Goal: Check status: Check status

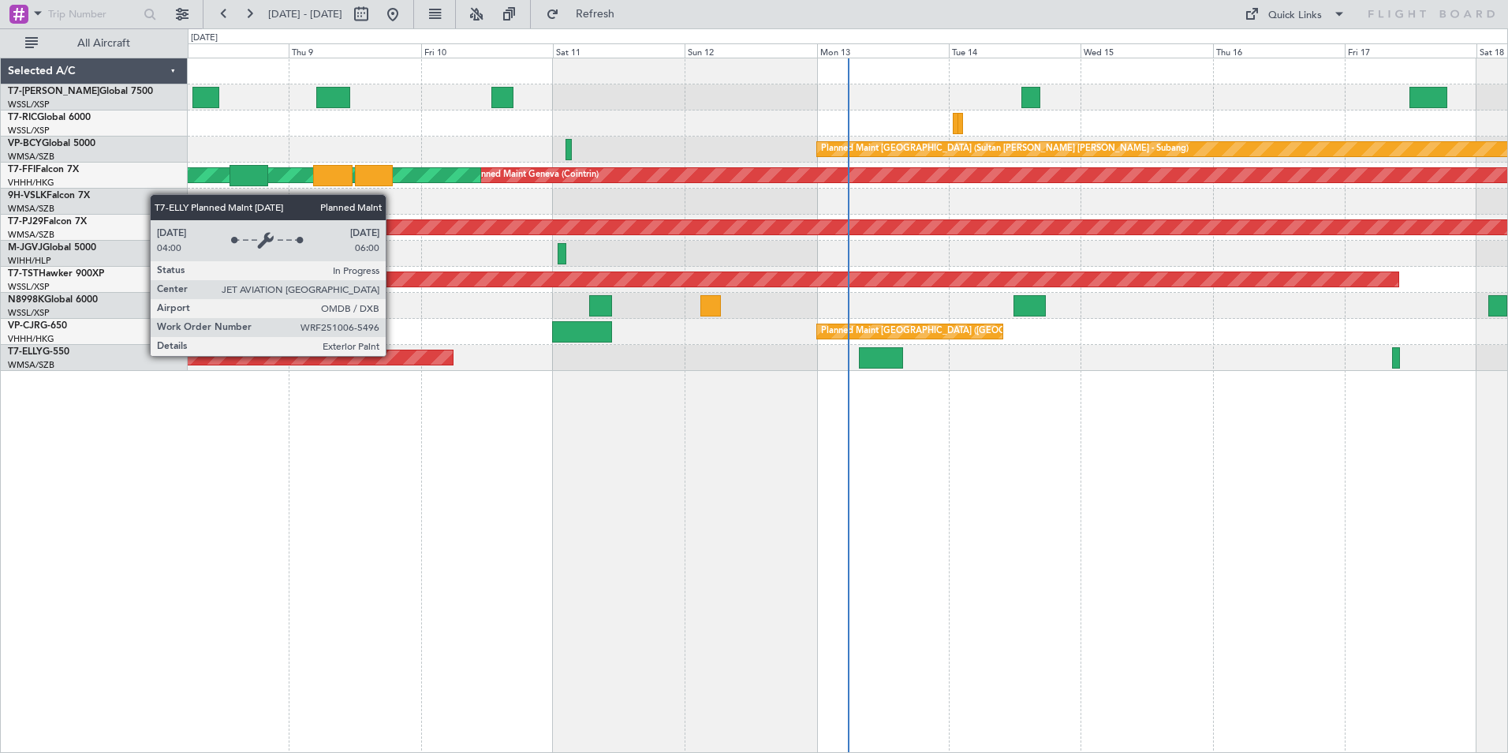
click at [393, 355] on div "Planned Maint [GEOGRAPHIC_DATA] ([GEOGRAPHIC_DATA] Intl)" at bounding box center [184, 357] width 538 height 14
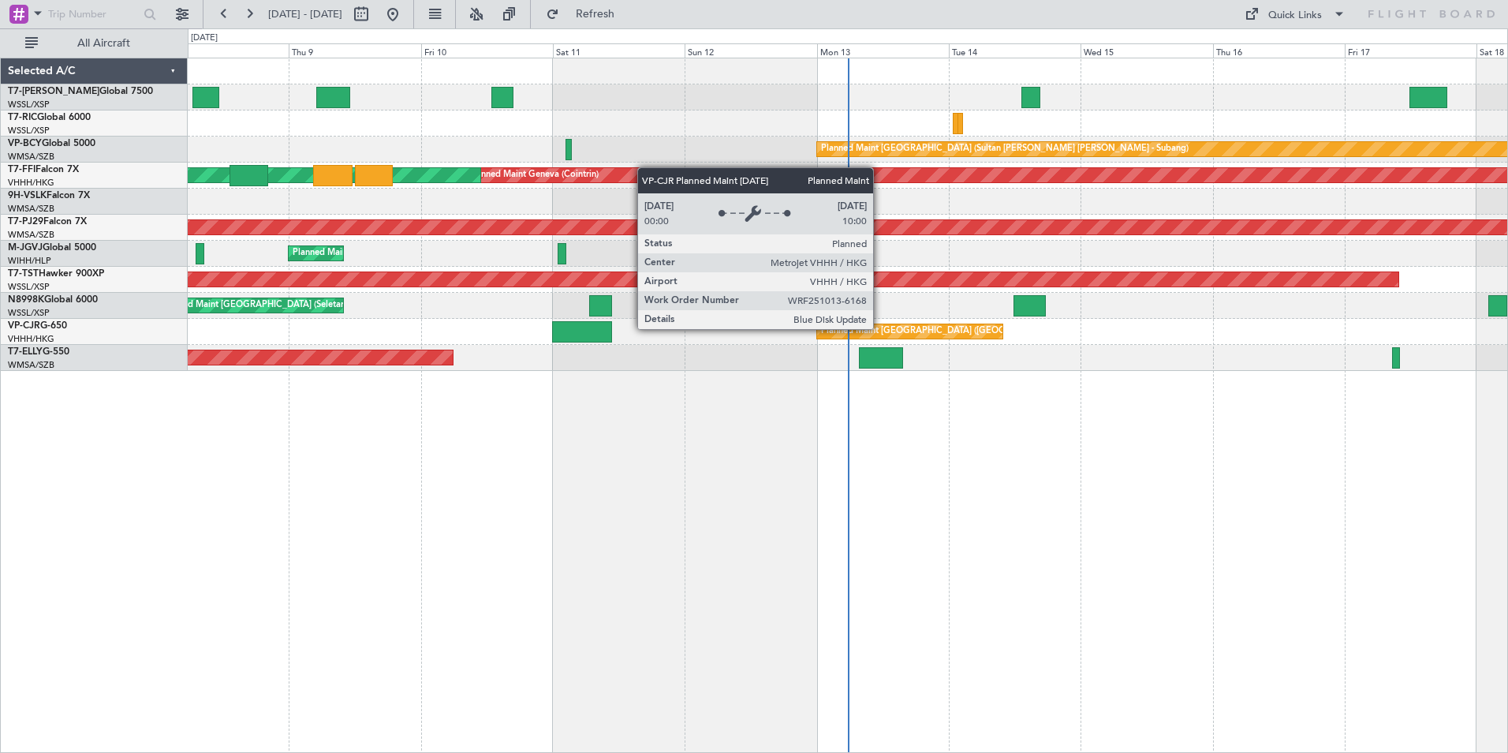
click at [880, 328] on div "Planned Maint [GEOGRAPHIC_DATA] ([GEOGRAPHIC_DATA] Intl)" at bounding box center [952, 331] width 263 height 24
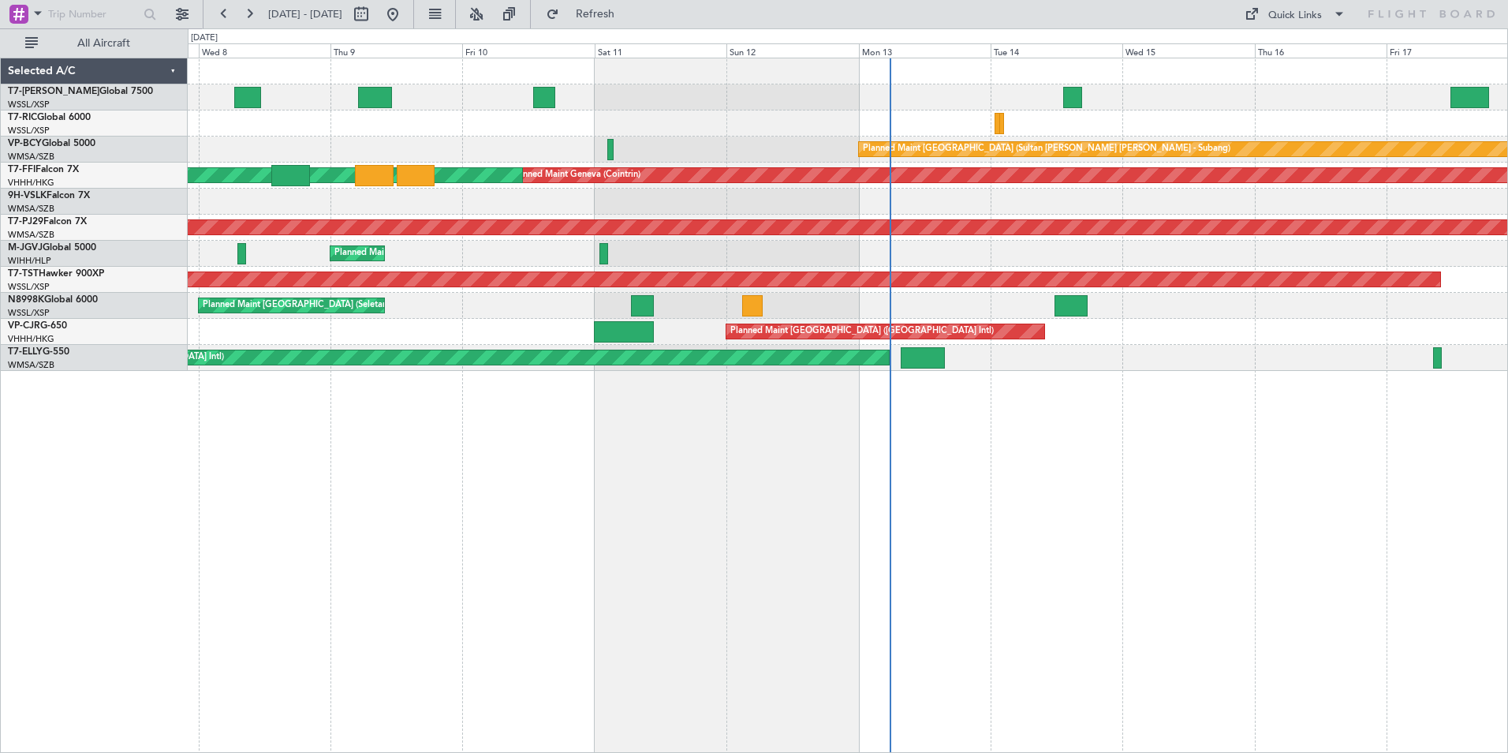
click at [638, 450] on div "Planned Maint [GEOGRAPHIC_DATA] (Seletar) Planned Maint [GEOGRAPHIC_DATA] (Sult…" at bounding box center [848, 405] width 1321 height 695
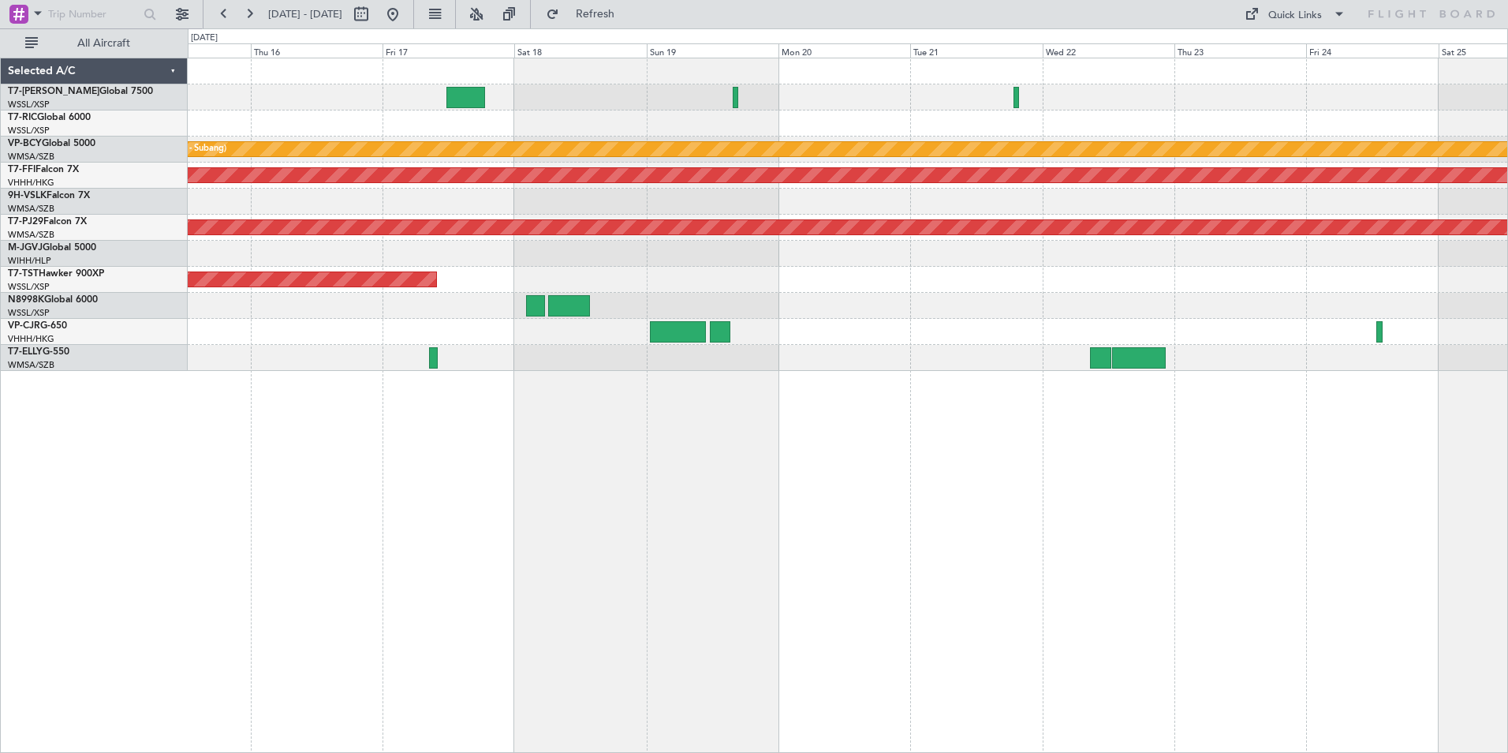
click at [309, 465] on div "Planned Maint [GEOGRAPHIC_DATA] (Sultan [PERSON_NAME] [PERSON_NAME] - Subang) P…" at bounding box center [848, 405] width 1321 height 695
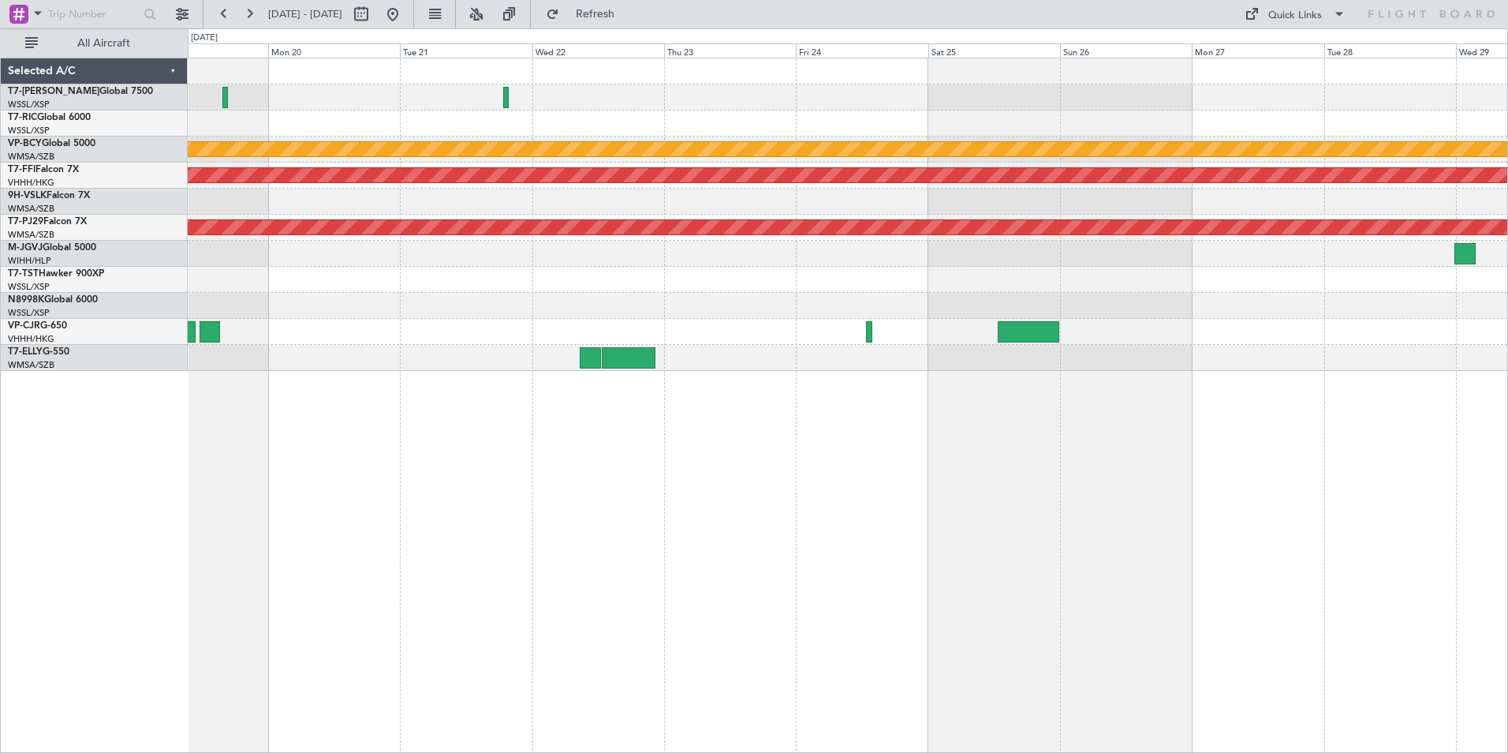
click at [853, 392] on div "Planned Maint [GEOGRAPHIC_DATA] (Sultan [PERSON_NAME] [PERSON_NAME] - Subang) P…" at bounding box center [848, 405] width 1321 height 695
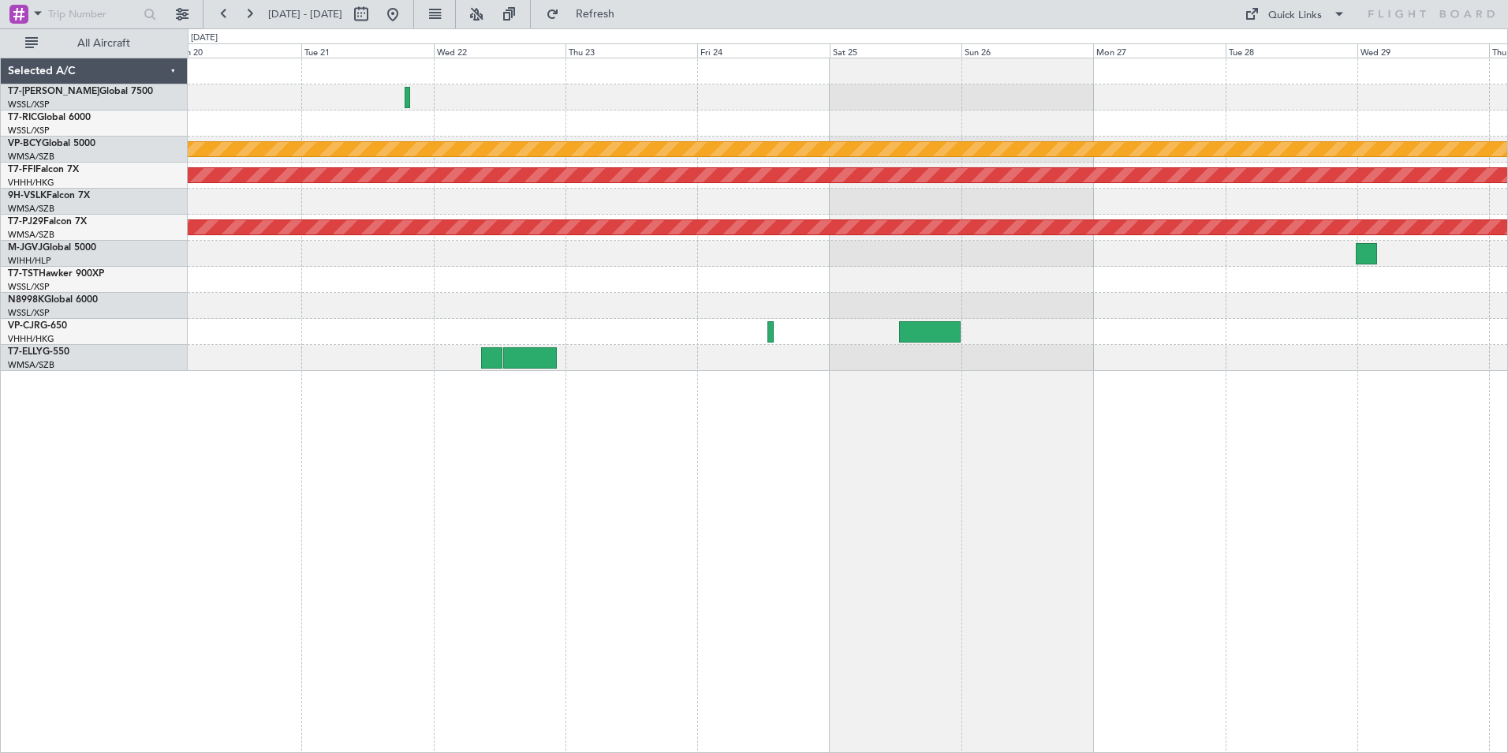
click at [989, 328] on div at bounding box center [848, 332] width 1320 height 26
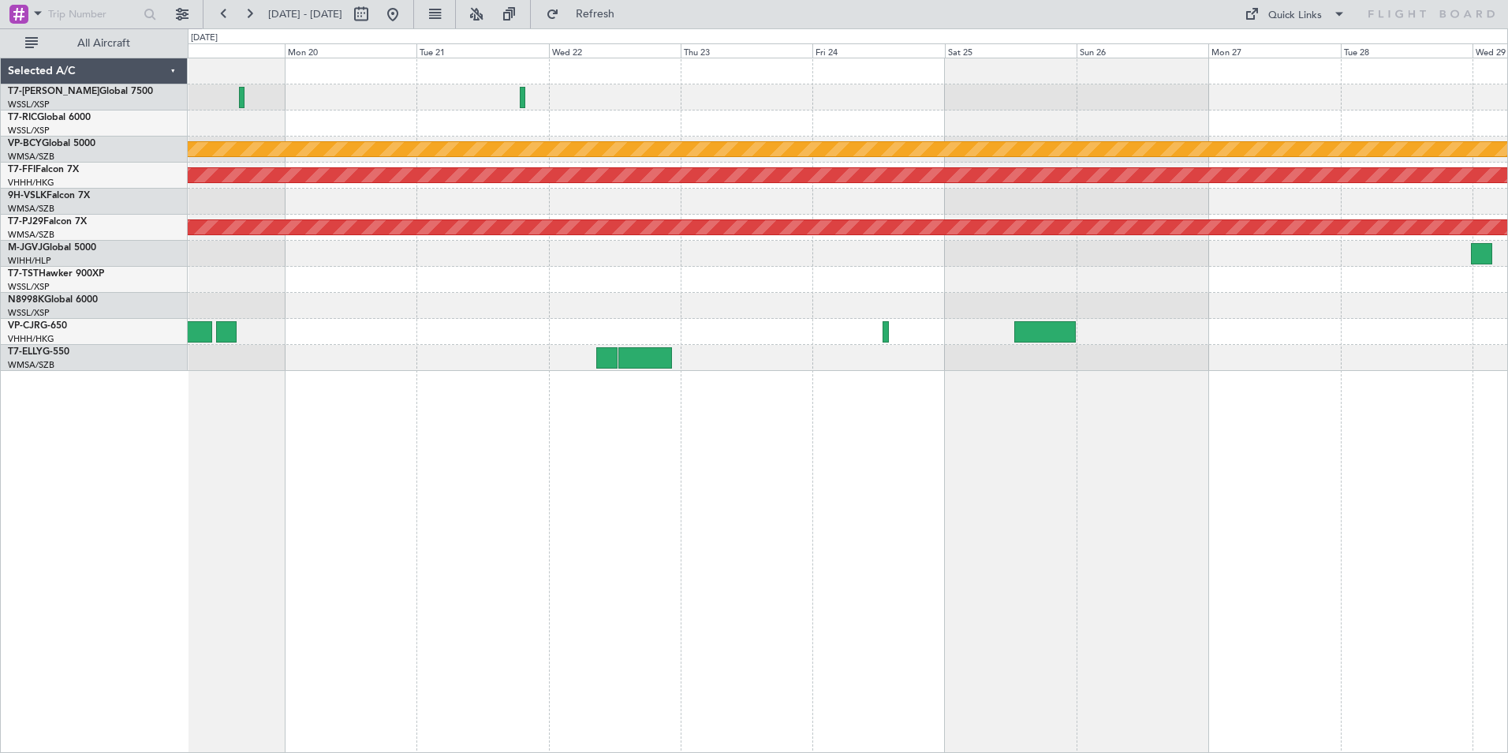
click at [801, 362] on div at bounding box center [848, 358] width 1320 height 26
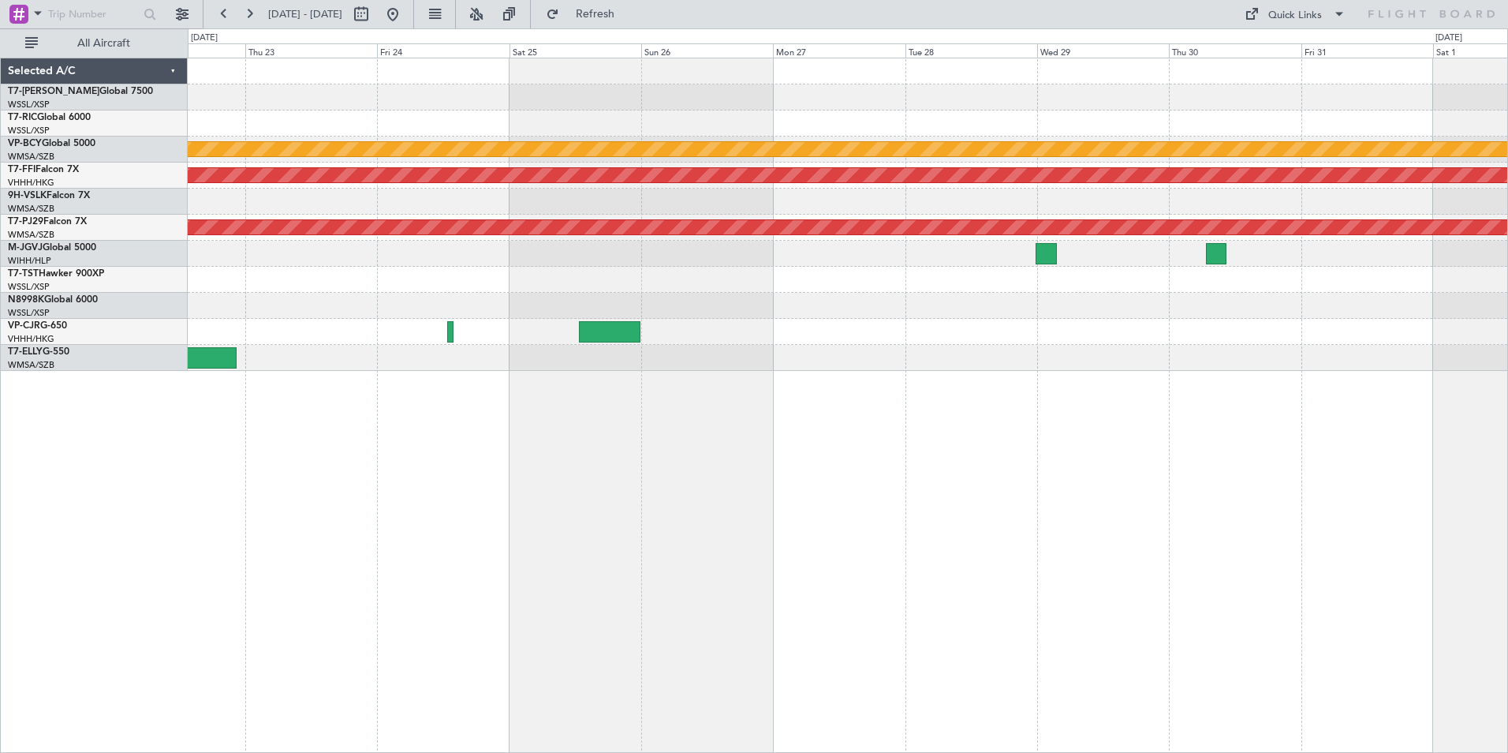
click at [474, 363] on div "Planned Maint [GEOGRAPHIC_DATA] (Sultan [PERSON_NAME] [PERSON_NAME] - Subang) P…" at bounding box center [848, 405] width 1321 height 695
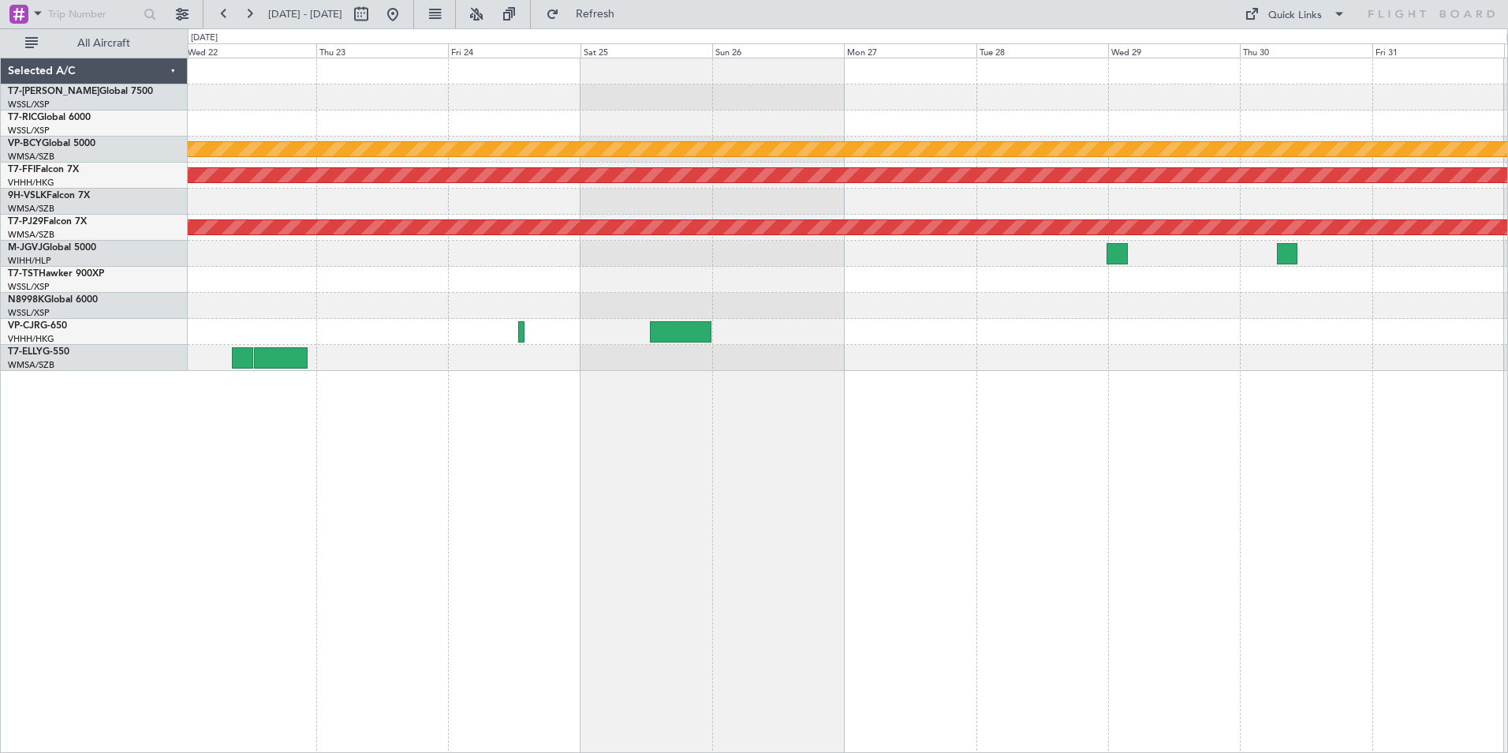
click at [567, 398] on div "Planned Maint [GEOGRAPHIC_DATA] (Sultan [PERSON_NAME] [PERSON_NAME] - Subang) P…" at bounding box center [848, 405] width 1321 height 695
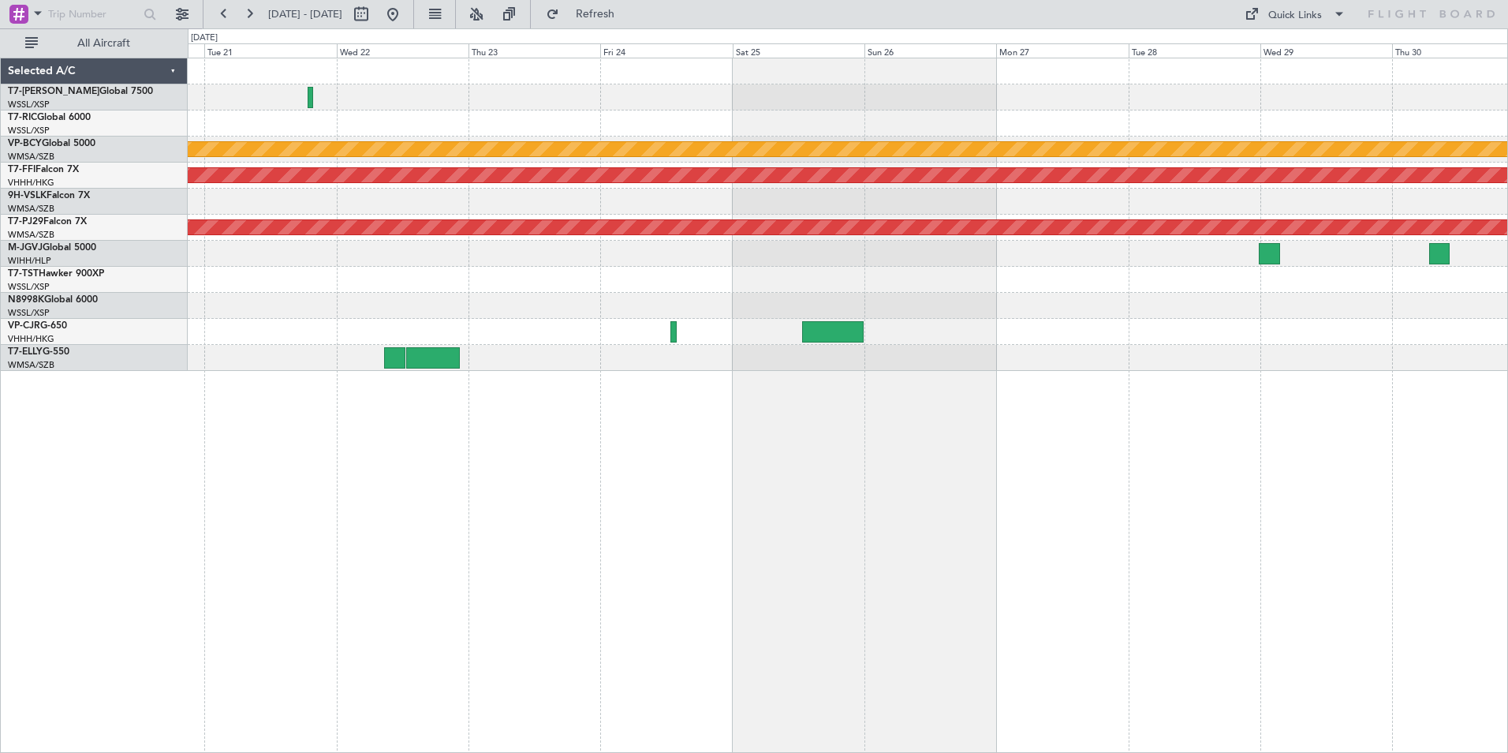
click at [950, 474] on div "Planned Maint [GEOGRAPHIC_DATA] (Sultan [PERSON_NAME] [PERSON_NAME] - Subang) P…" at bounding box center [848, 405] width 1321 height 695
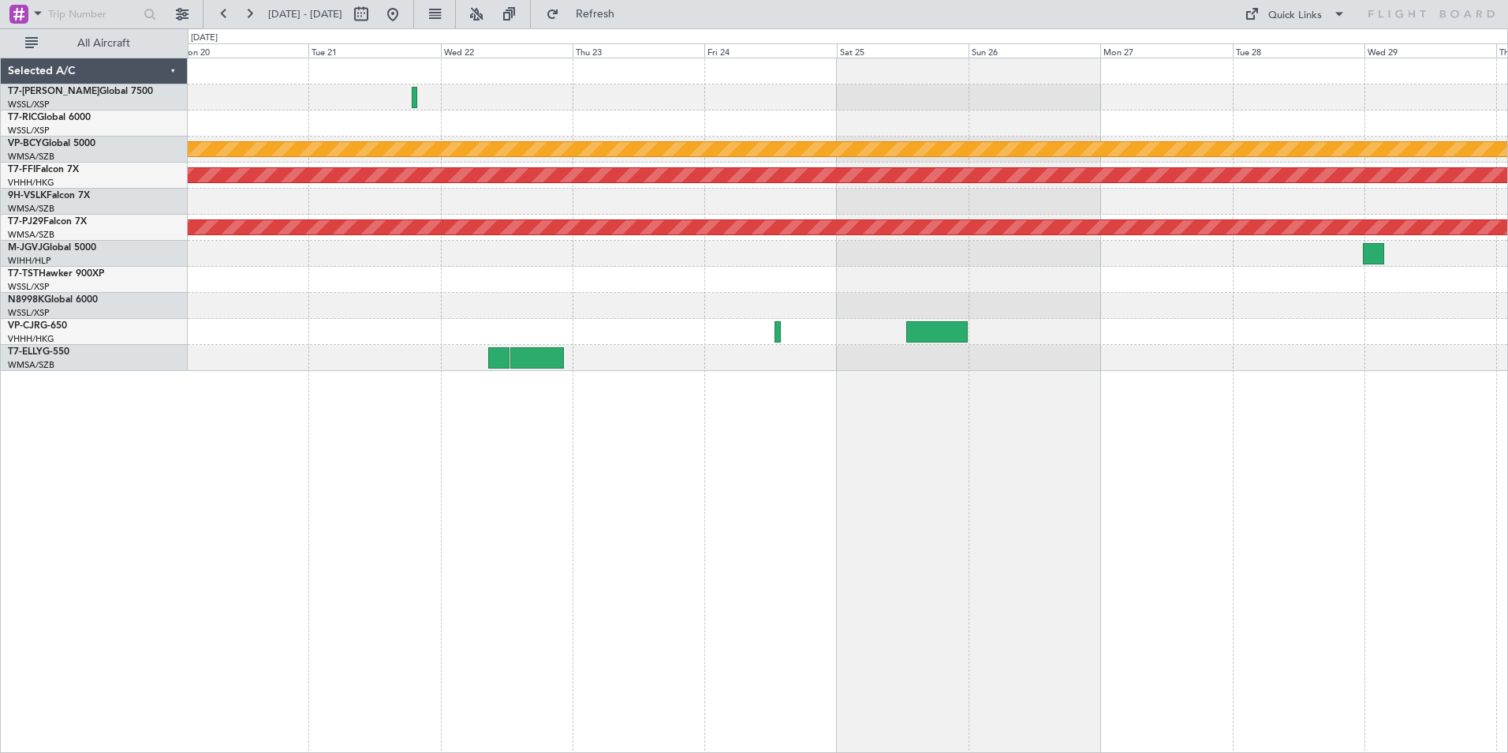
click at [654, 454] on div "Planned Maint [GEOGRAPHIC_DATA] (Sultan [PERSON_NAME] [PERSON_NAME] - Subang) P…" at bounding box center [848, 405] width 1321 height 695
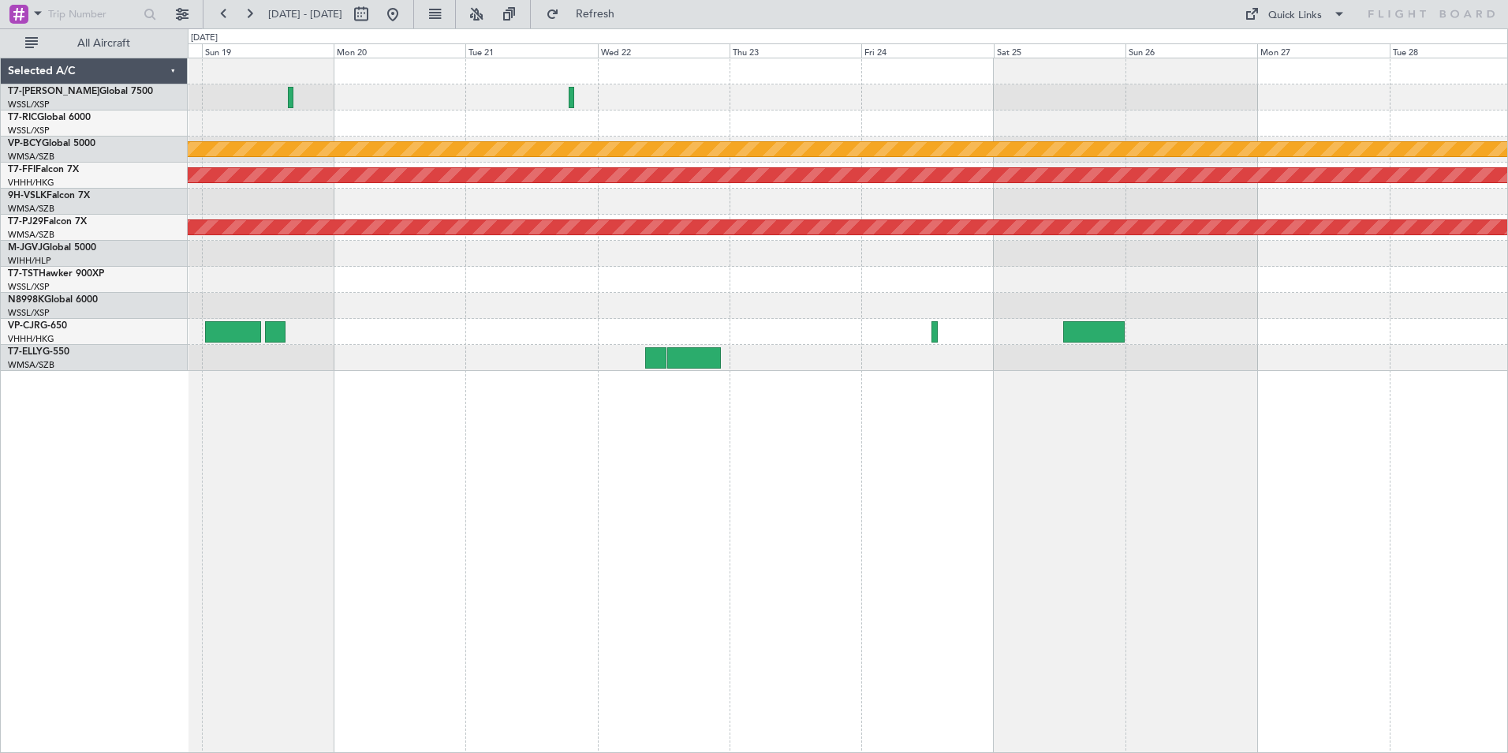
click at [730, 405] on div "Planned Maint [GEOGRAPHIC_DATA] (Sultan [PERSON_NAME] [PERSON_NAME] - Subang) P…" at bounding box center [848, 405] width 1321 height 695
click at [405, 11] on button at bounding box center [392, 14] width 25 height 25
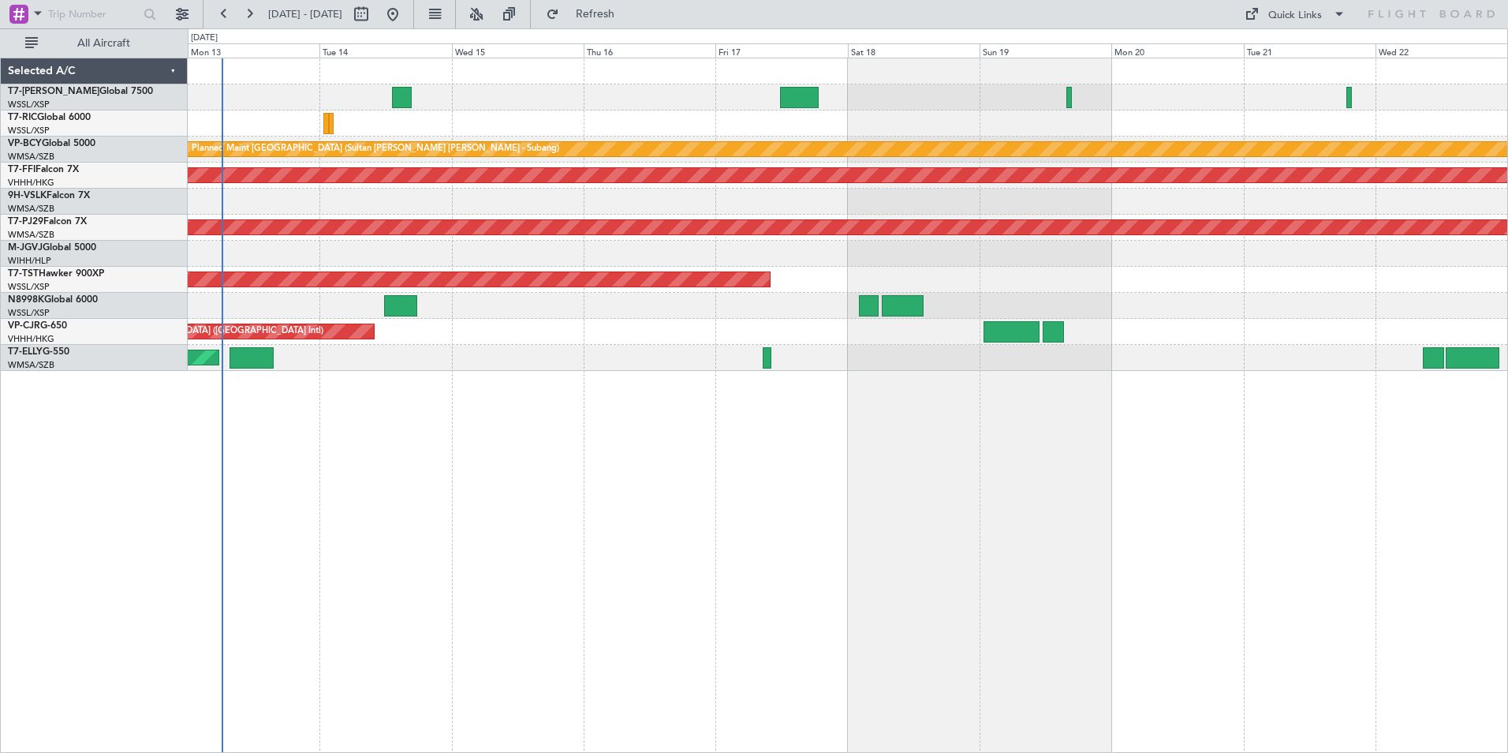
click at [375, 498] on div "Planned Maint [GEOGRAPHIC_DATA] (Sultan [PERSON_NAME] [PERSON_NAME] - Subang) P…" at bounding box center [848, 405] width 1321 height 695
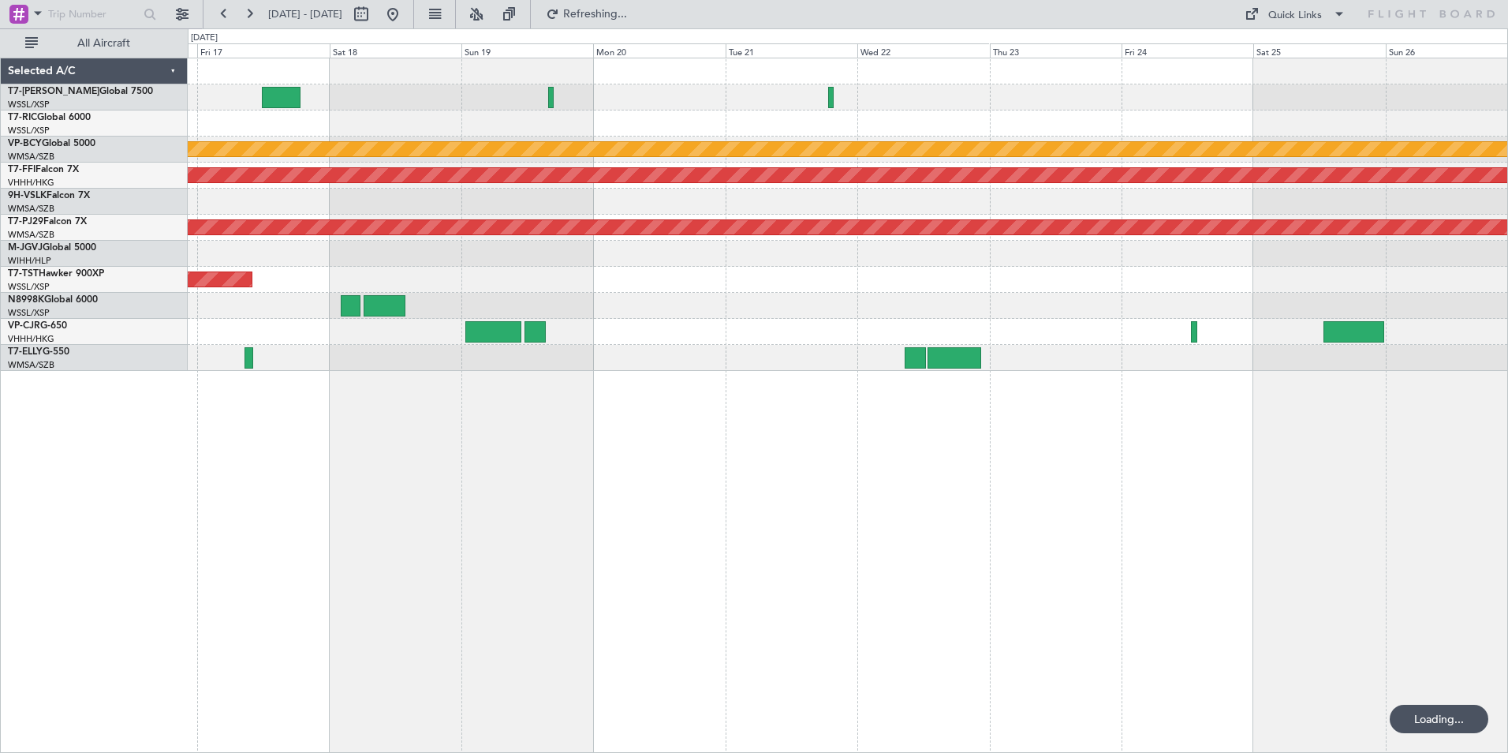
click at [454, 444] on div "Planned Maint [GEOGRAPHIC_DATA] (Sultan [PERSON_NAME] [PERSON_NAME] - Subang) P…" at bounding box center [848, 405] width 1321 height 695
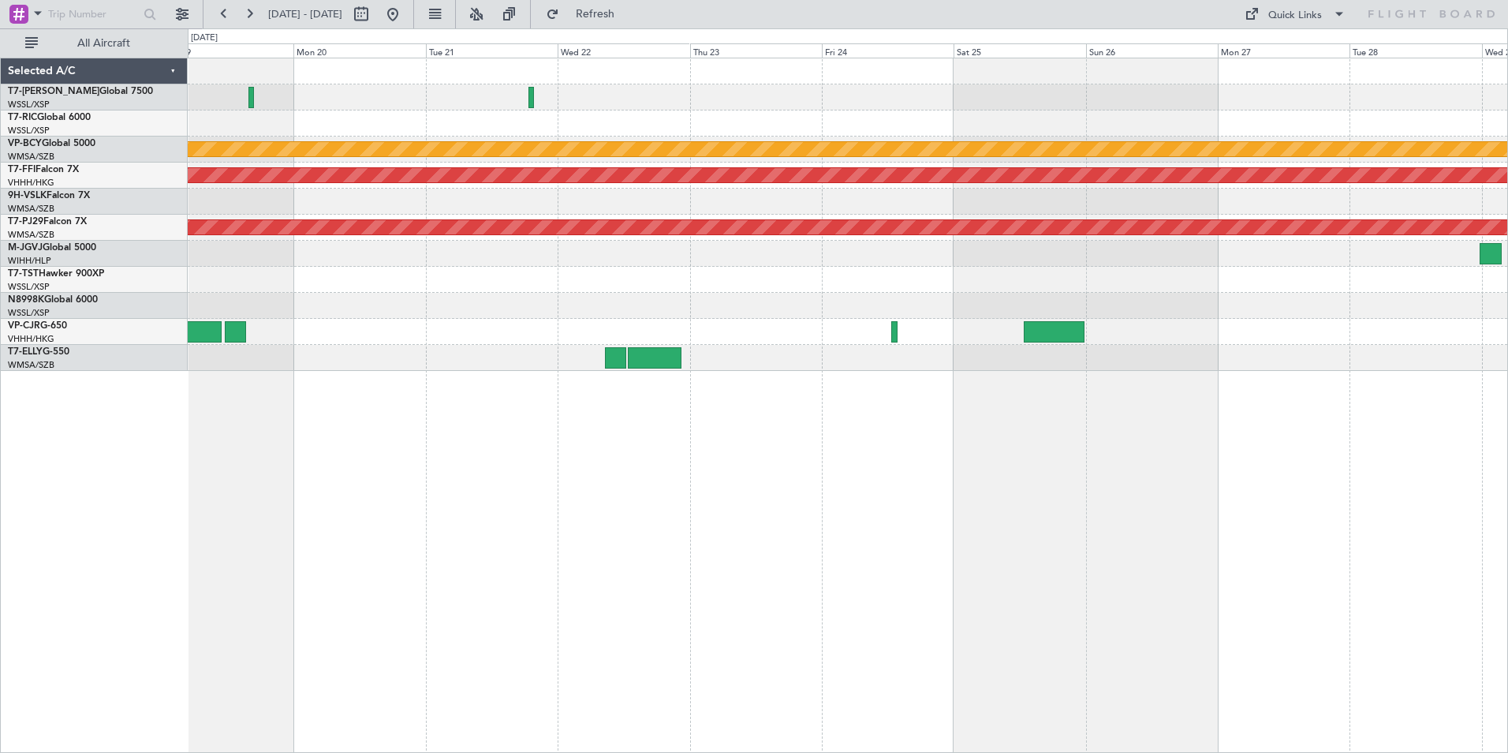
click at [610, 464] on div "Planned Maint [GEOGRAPHIC_DATA] (Sultan [PERSON_NAME] [PERSON_NAME] - Subang) P…" at bounding box center [848, 405] width 1321 height 695
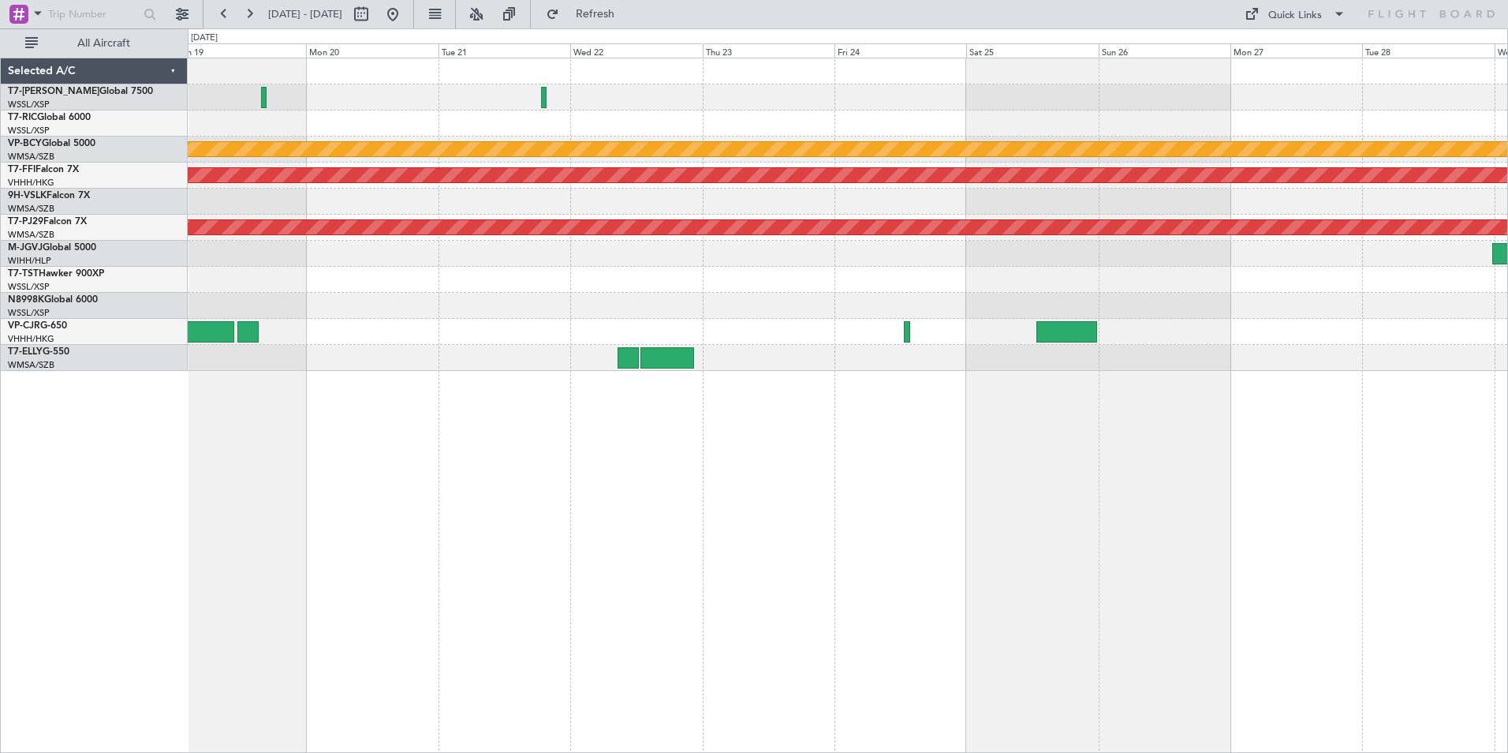
click at [1086, 426] on div "Planned Maint [GEOGRAPHIC_DATA] (Sultan [PERSON_NAME] [PERSON_NAME] - Subang) P…" at bounding box center [848, 405] width 1321 height 695
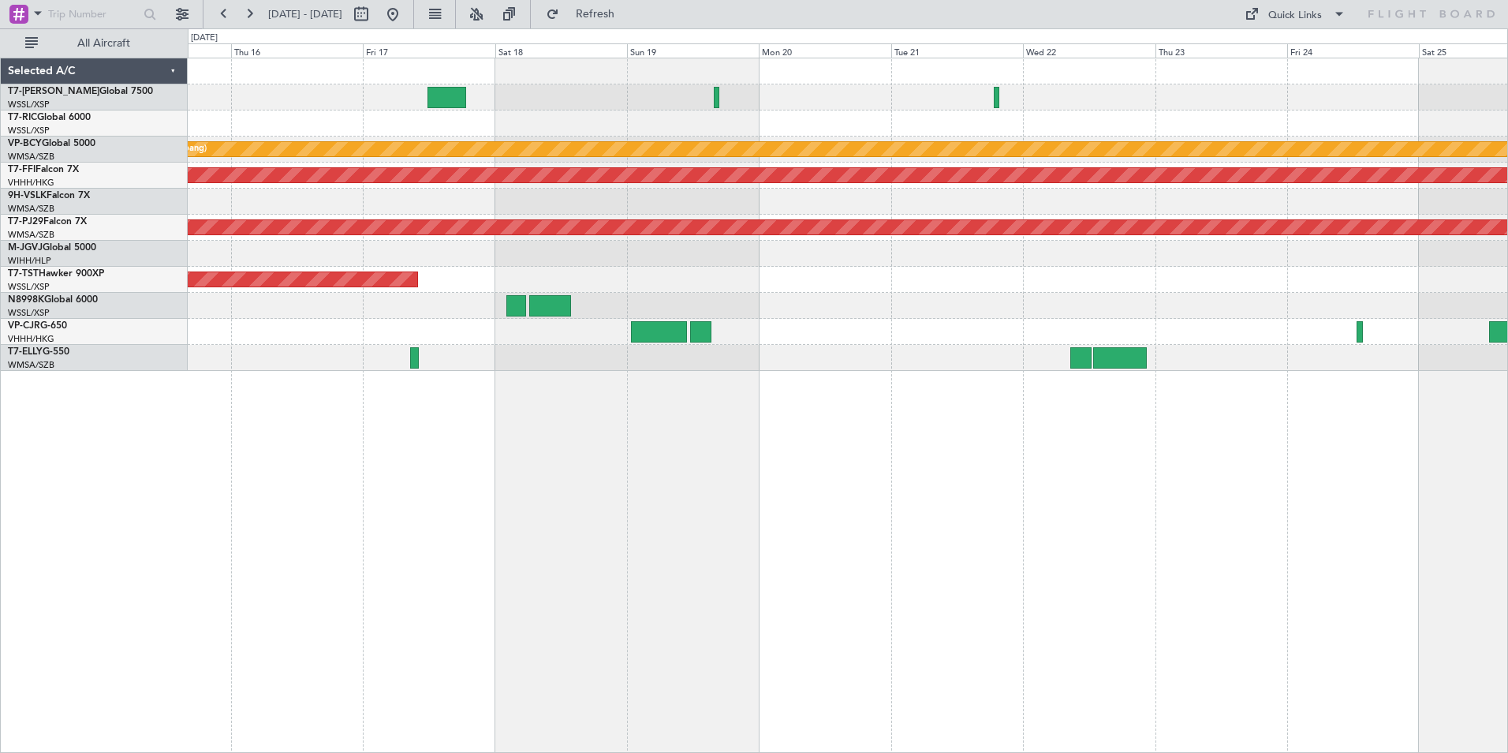
click at [912, 480] on div "Planned Maint [GEOGRAPHIC_DATA] (Sultan [PERSON_NAME] [PERSON_NAME] - Subang) P…" at bounding box center [848, 405] width 1321 height 695
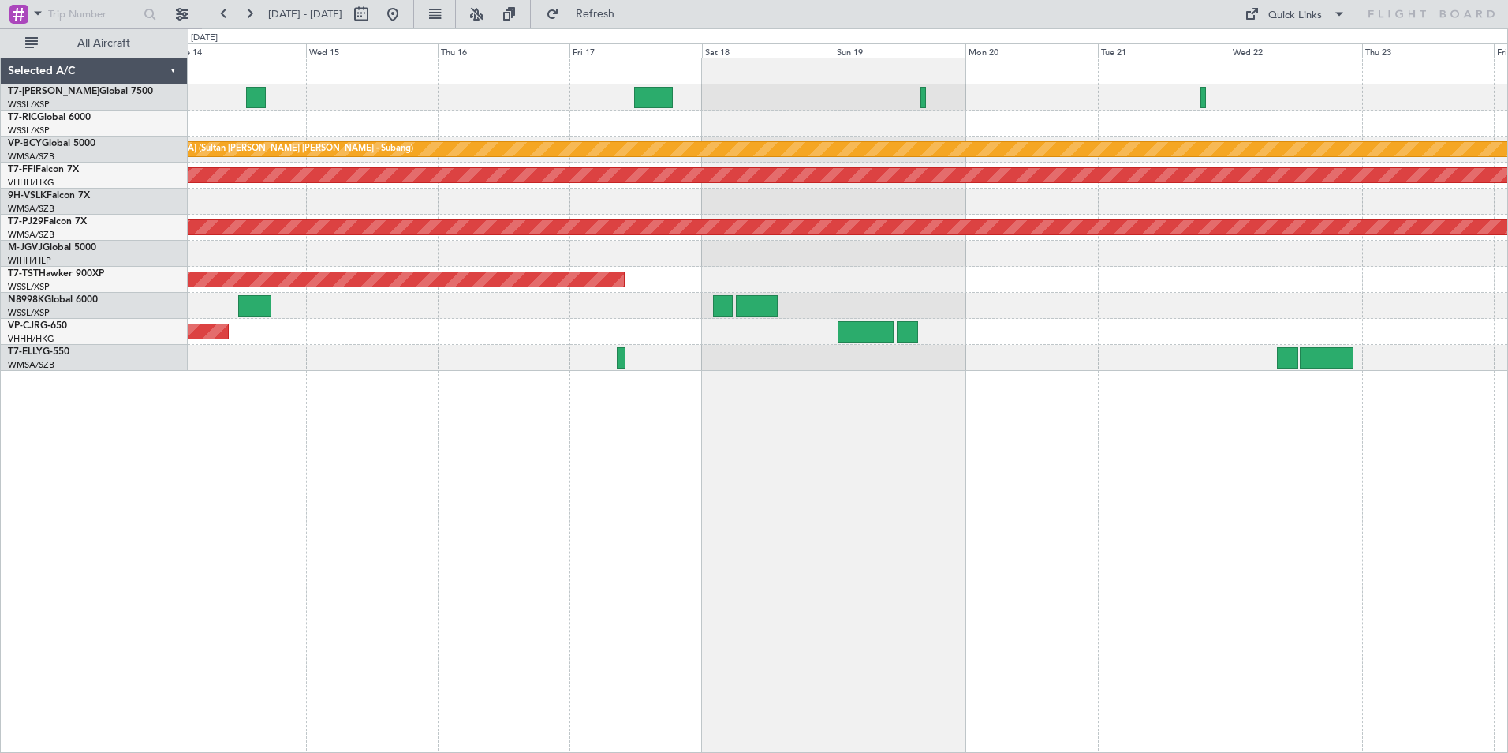
click at [792, 450] on div "Planned Maint [GEOGRAPHIC_DATA] (Sultan [PERSON_NAME] [PERSON_NAME] - Subang) P…" at bounding box center [754, 390] width 1508 height 724
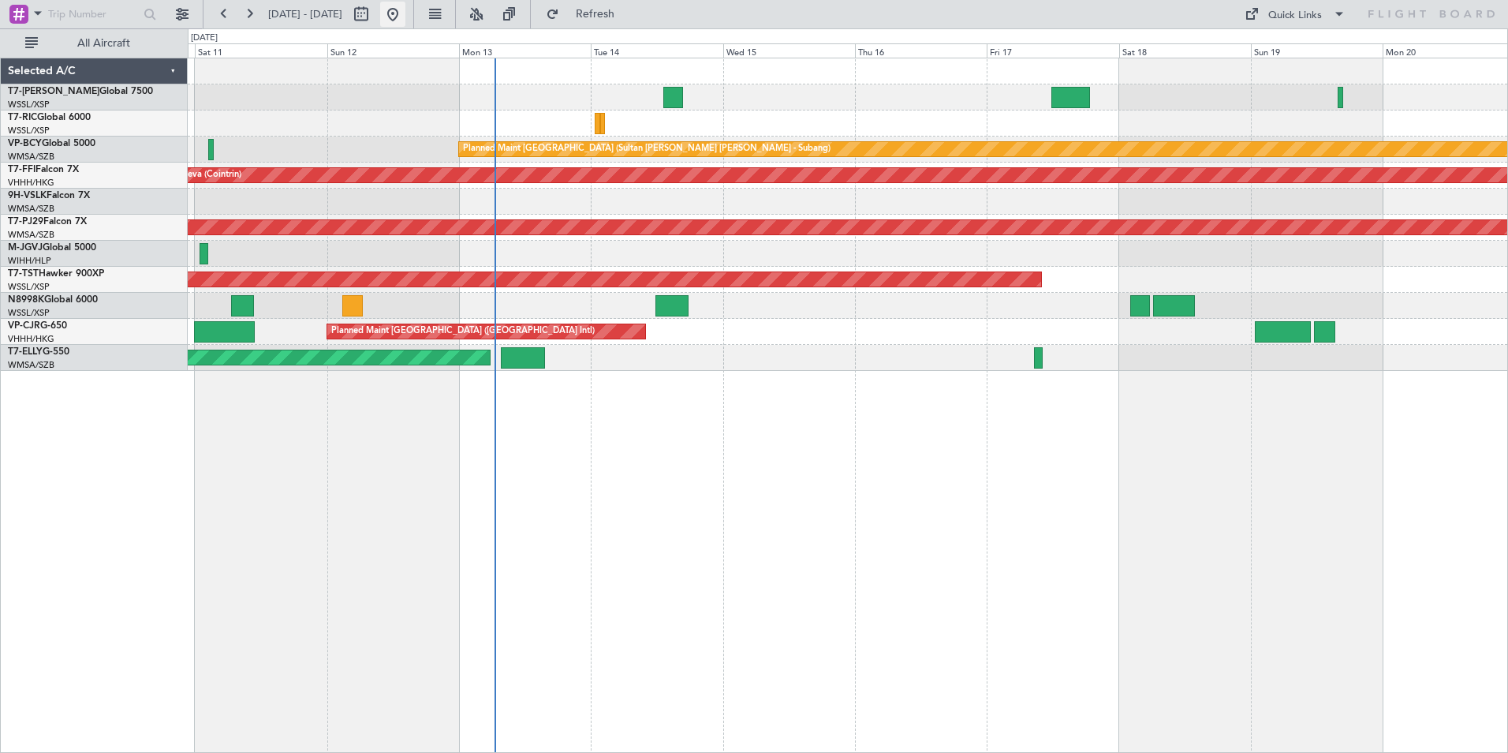
click at [405, 24] on button at bounding box center [392, 14] width 25 height 25
